Goal: Information Seeking & Learning: Understand process/instructions

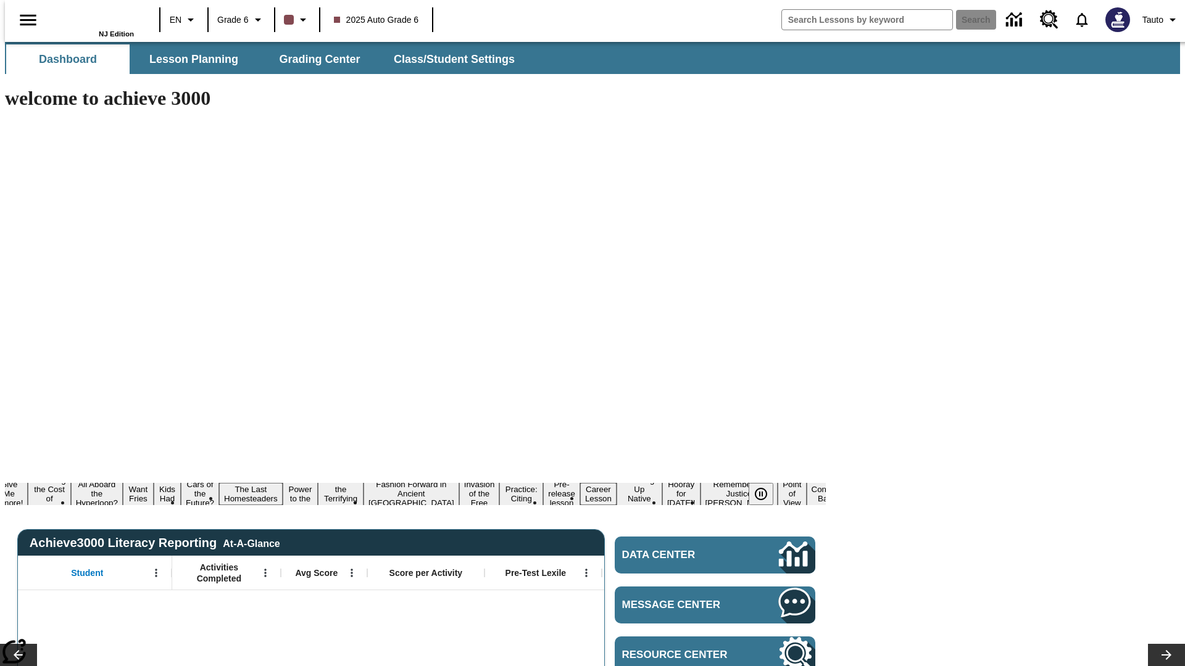
type input "-1"
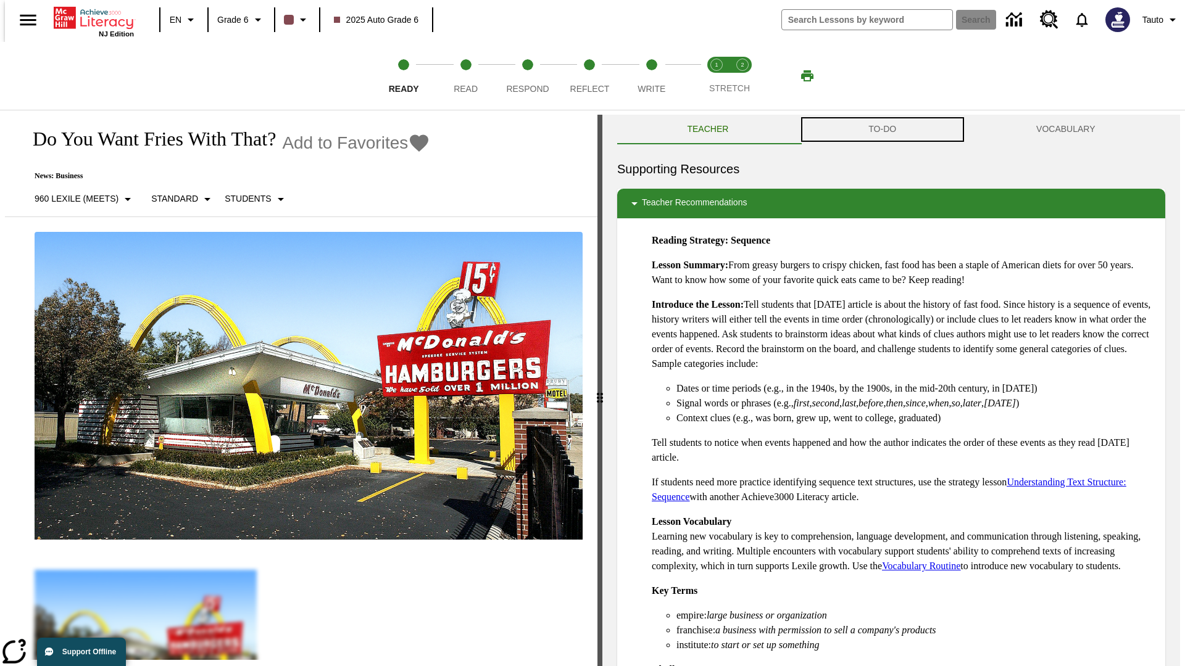
click at [882, 130] on button "TO-DO" at bounding box center [882, 130] width 168 height 30
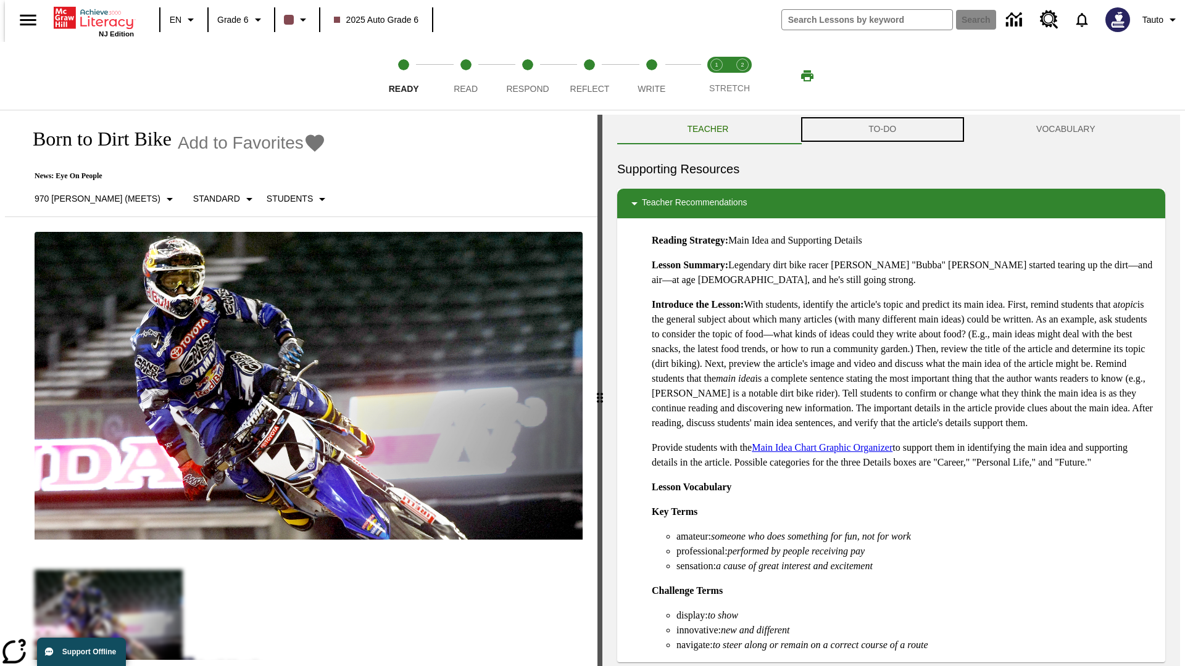
click at [882, 130] on button "TO-DO" at bounding box center [882, 130] width 168 height 30
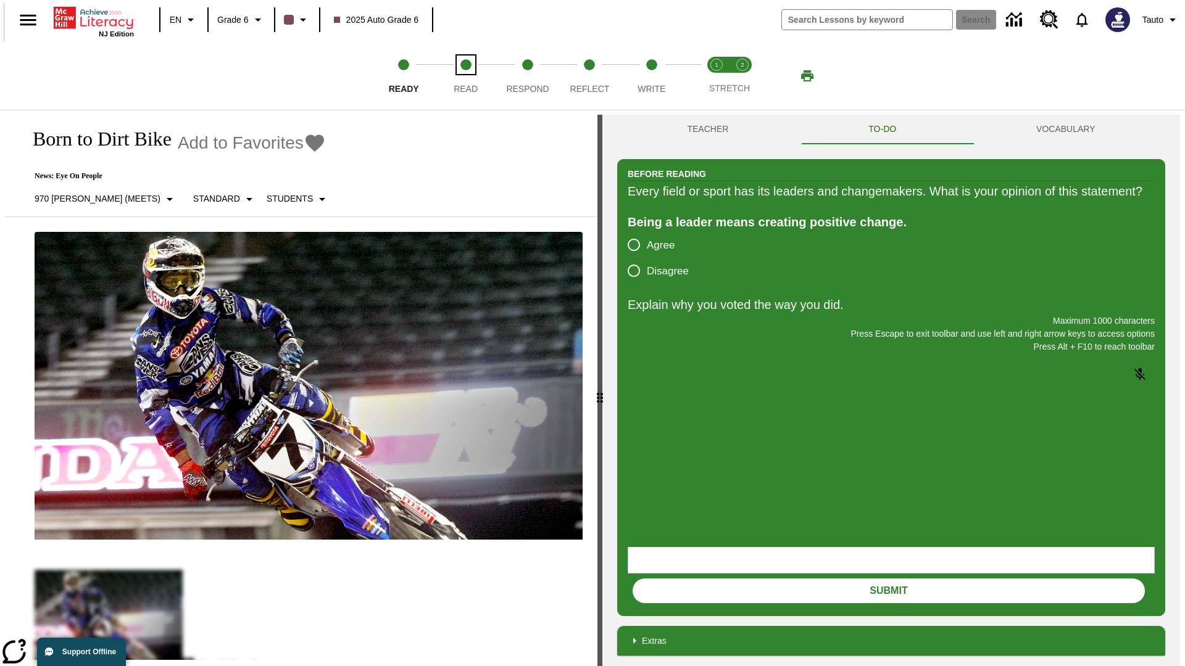
click at [465, 76] on span "Read" at bounding box center [466, 84] width 24 height 22
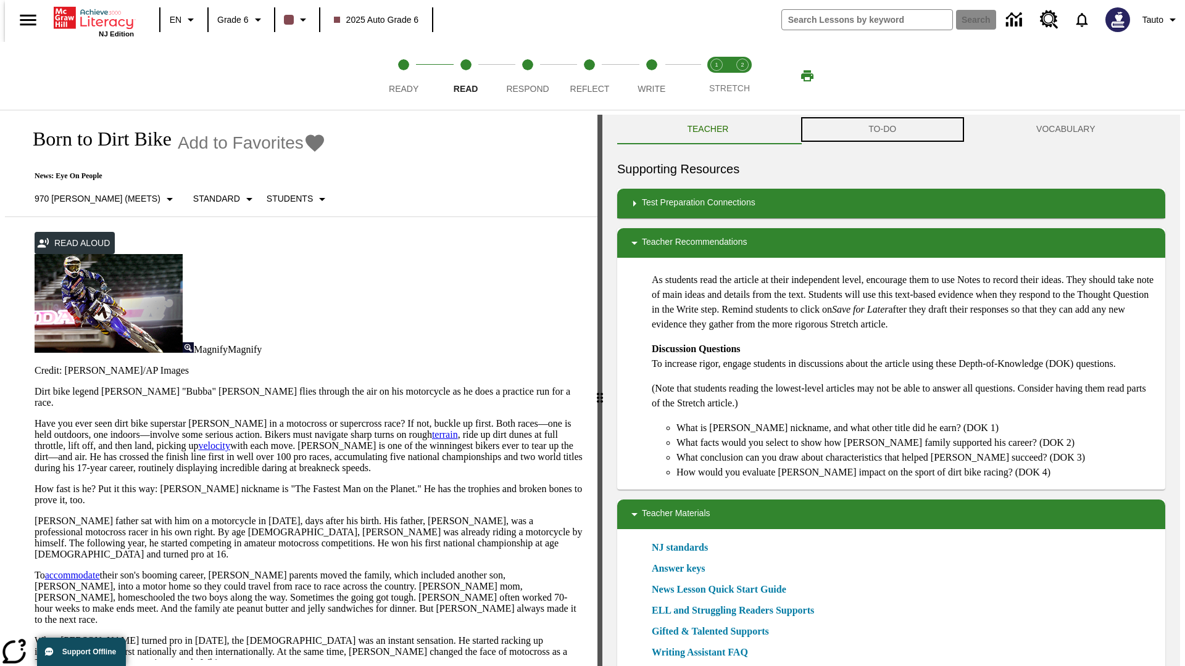
scroll to position [1, 0]
click at [882, 130] on button "TO-DO" at bounding box center [882, 129] width 168 height 30
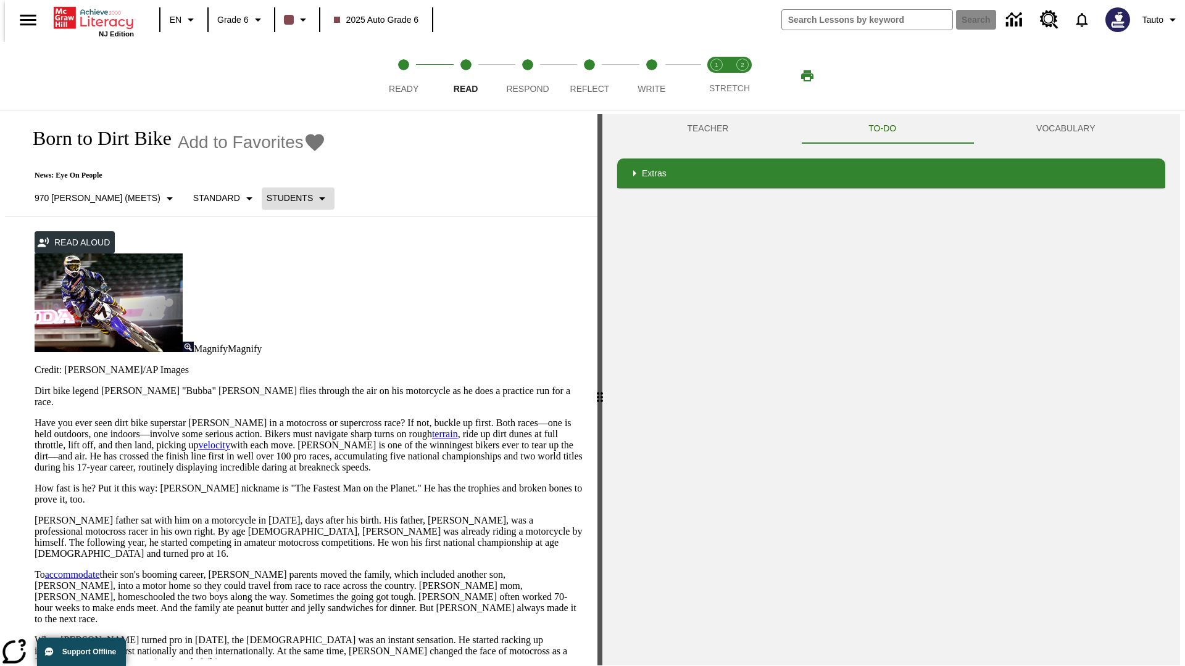
click at [267, 198] on p "Students" at bounding box center [290, 198] width 46 height 13
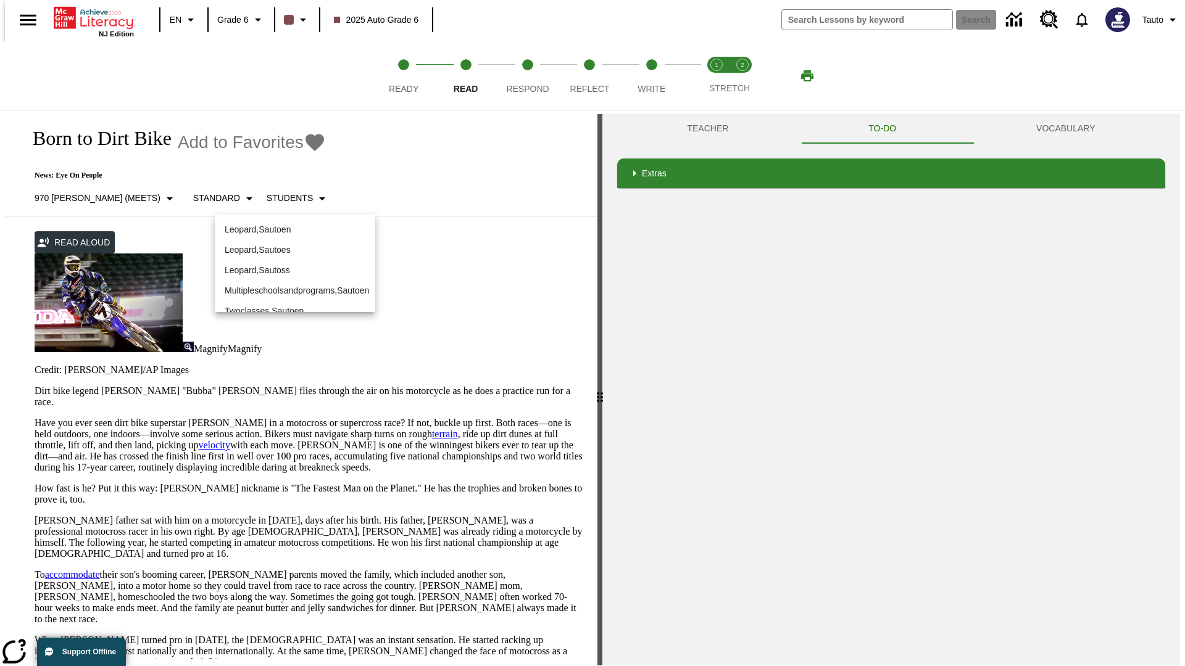
click at [285, 223] on p "Leopard , Sautoen" at bounding box center [295, 229] width 141 height 13
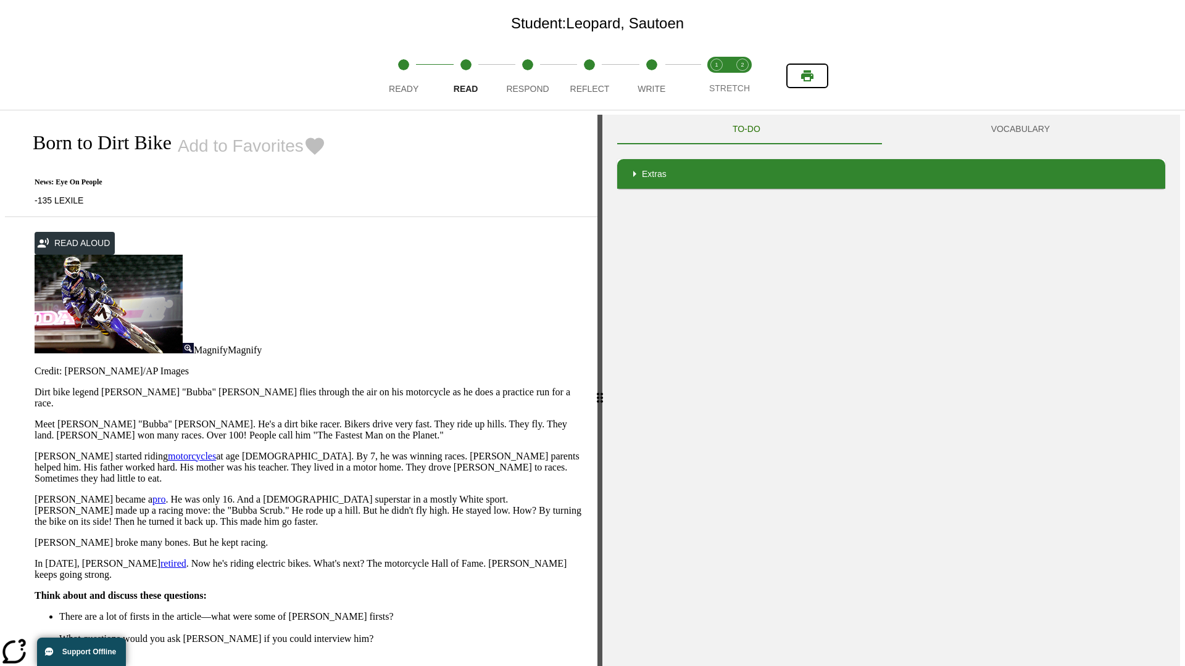
click at [807, 76] on icon "Print" at bounding box center [807, 75] width 12 height 11
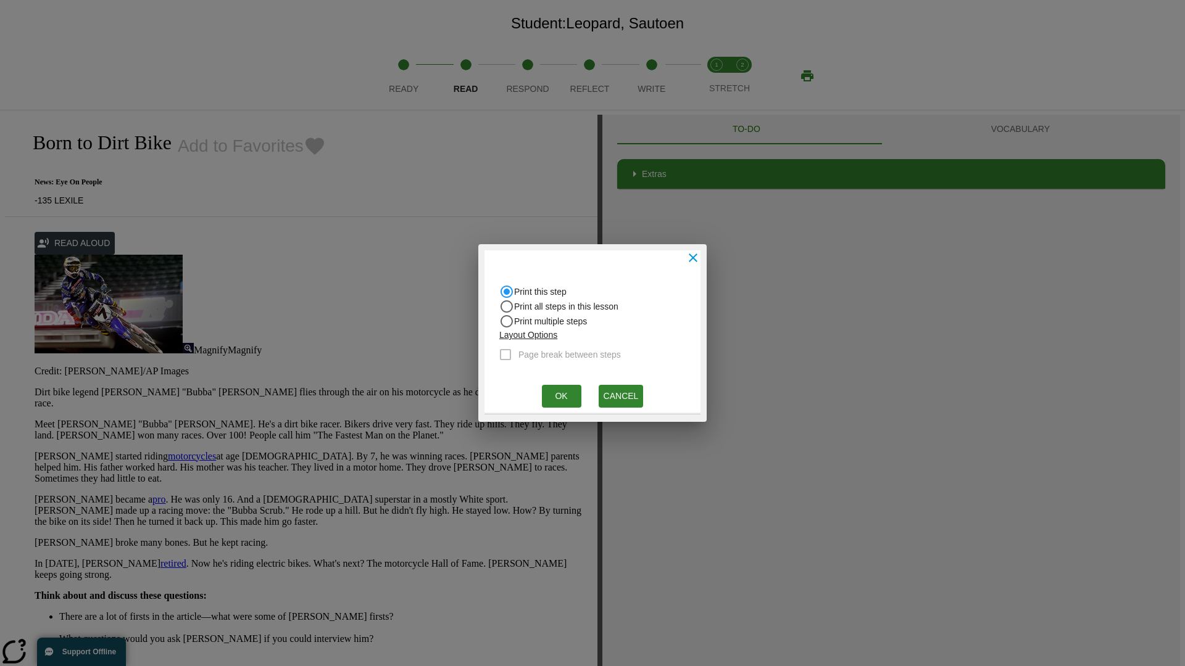
click at [507, 307] on input "Print all steps in this lesson" at bounding box center [506, 306] width 15 height 15
radio input "true"
radio input "false"
checkbox input "true"
click at [561, 396] on button "Ok" at bounding box center [561, 396] width 39 height 23
